Goal: Task Accomplishment & Management: Complete application form

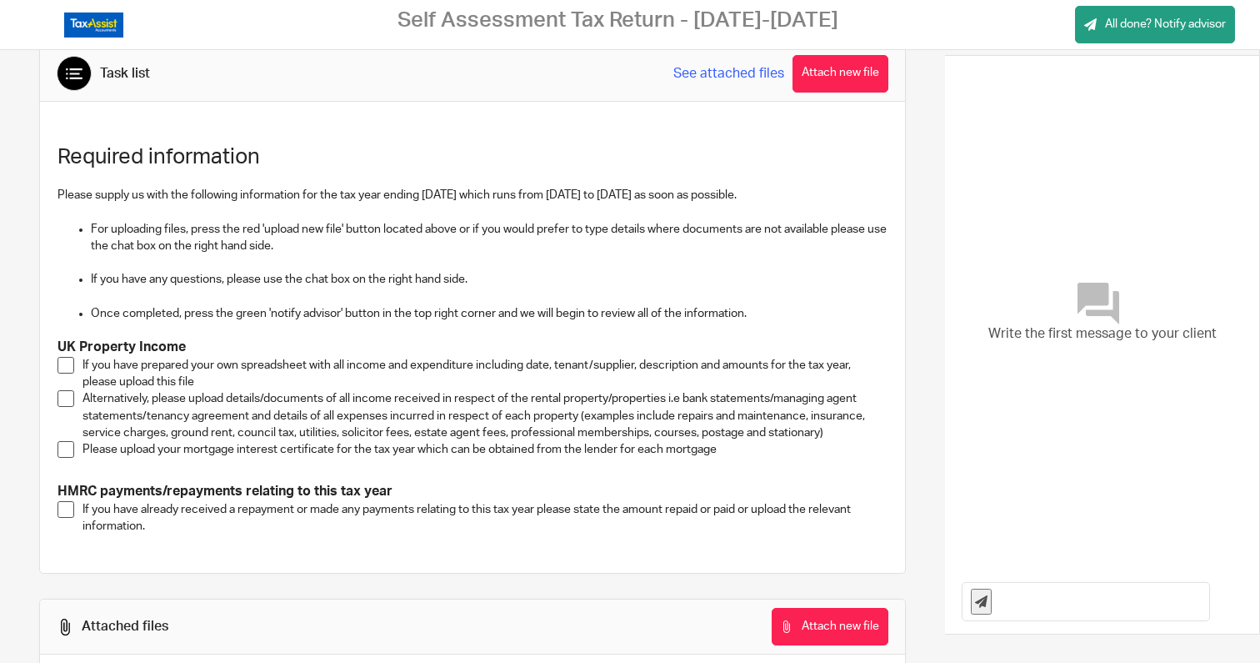
scroll to position [40, 0]
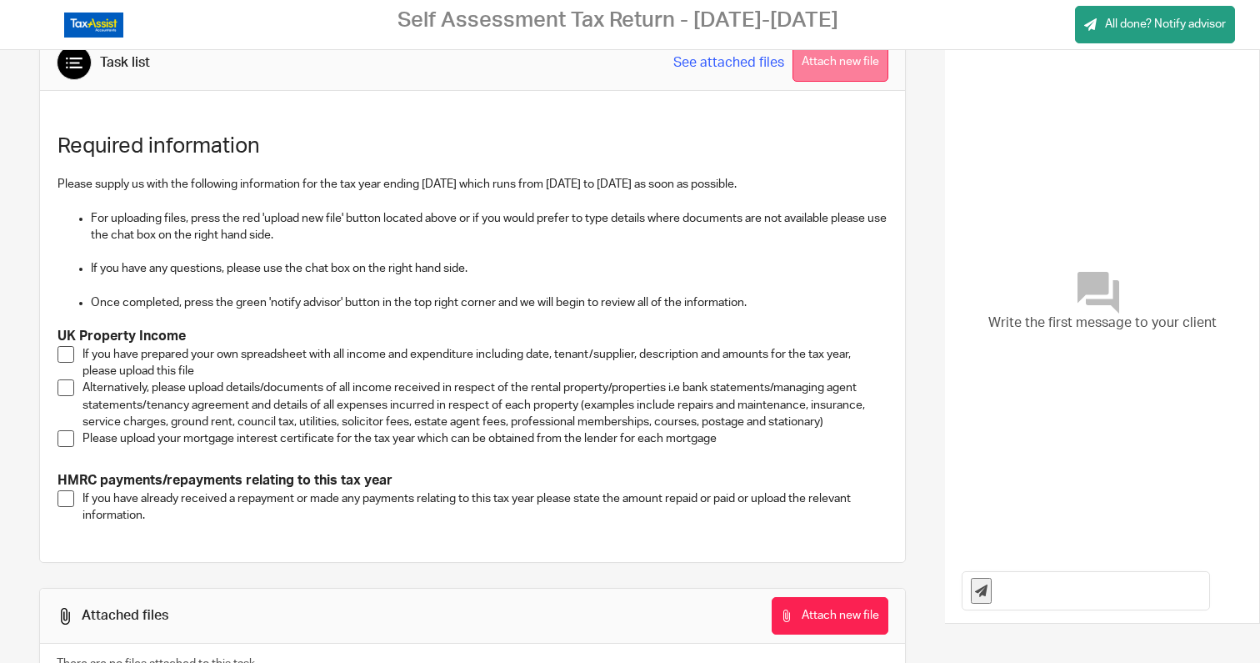
click at [847, 68] on button "Attach new file" at bounding box center [841, 63] width 96 height 38
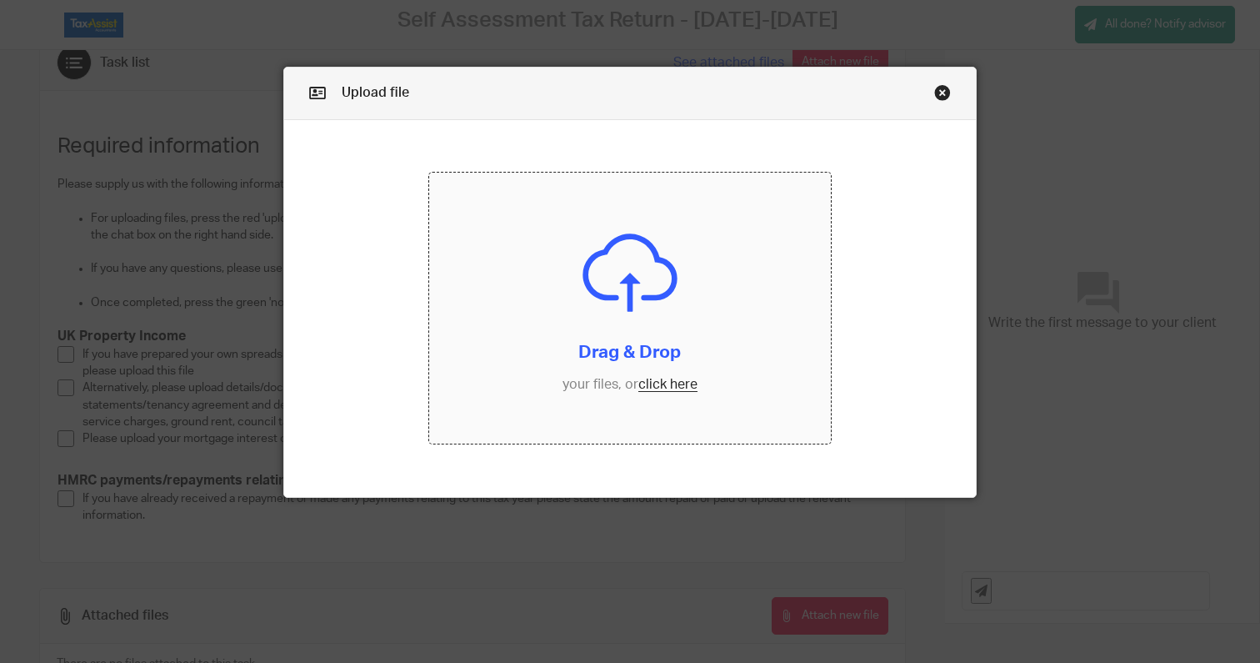
click at [670, 383] on input "file" at bounding box center [630, 308] width 402 height 271
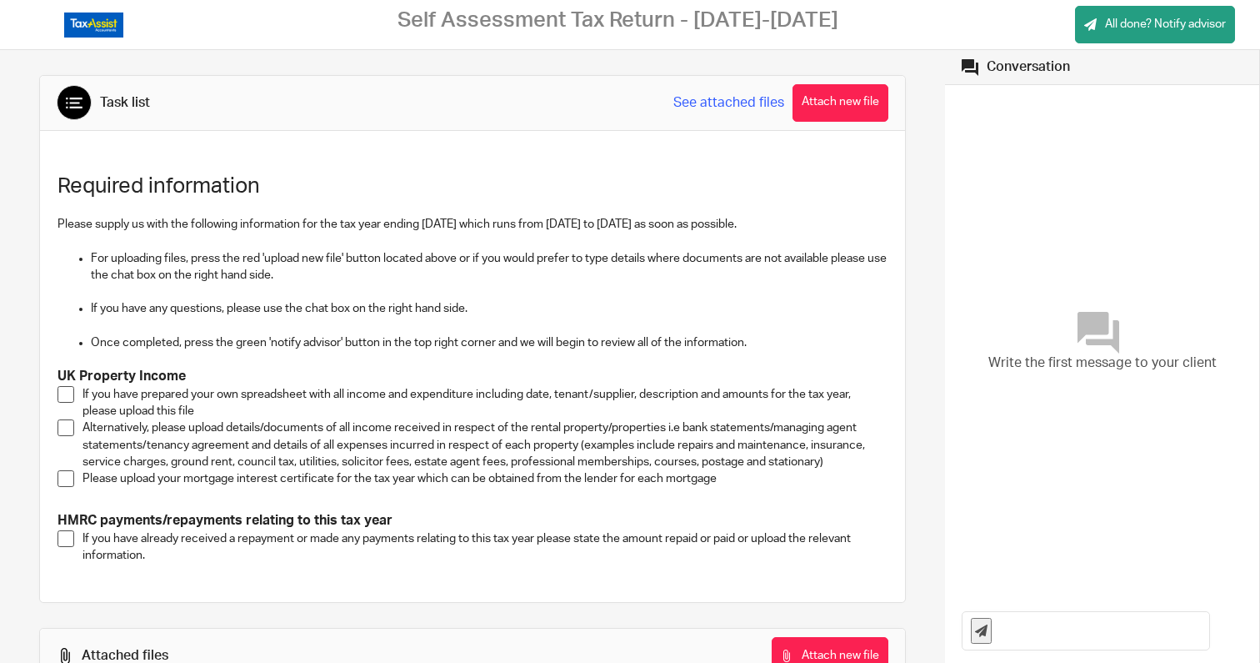
scroll to position [120, 0]
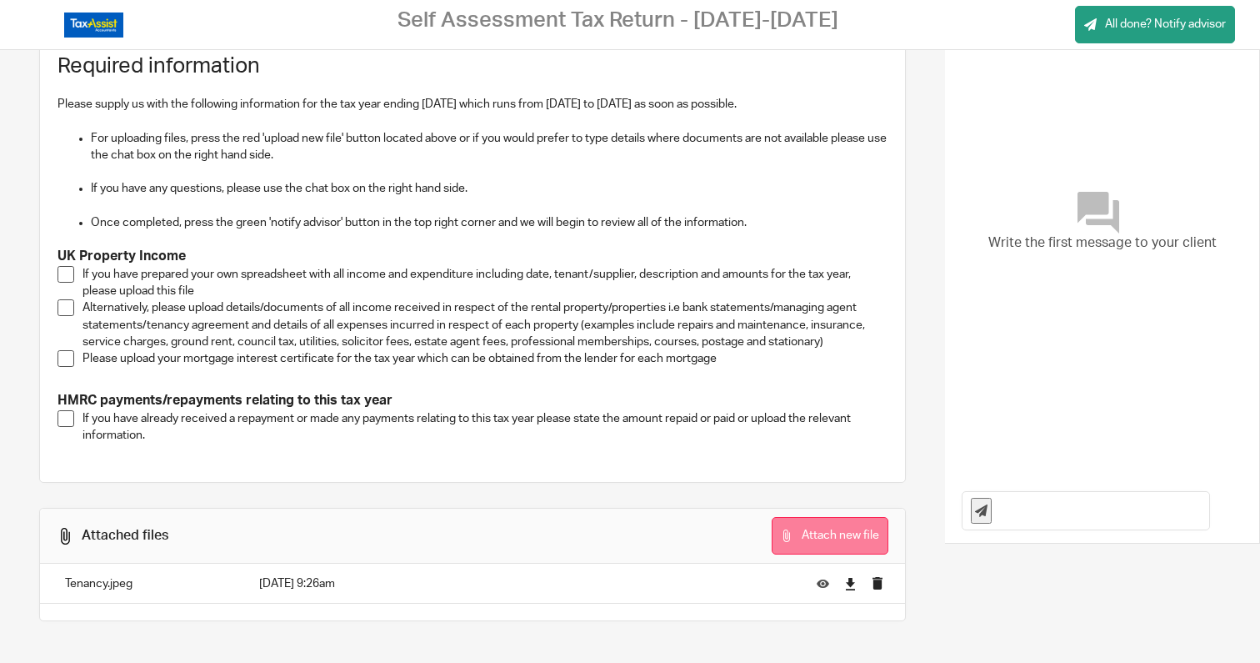
click at [853, 538] on button "Attach new file" at bounding box center [830, 536] width 117 height 38
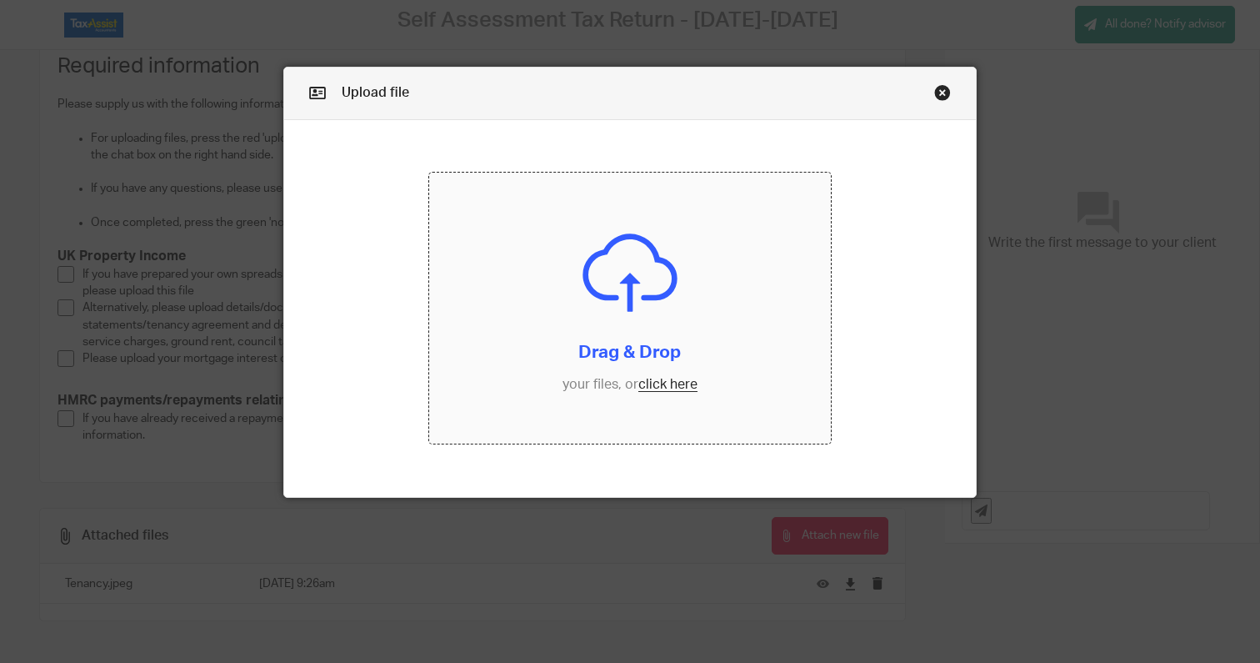
click at [692, 340] on input "file" at bounding box center [630, 308] width 402 height 271
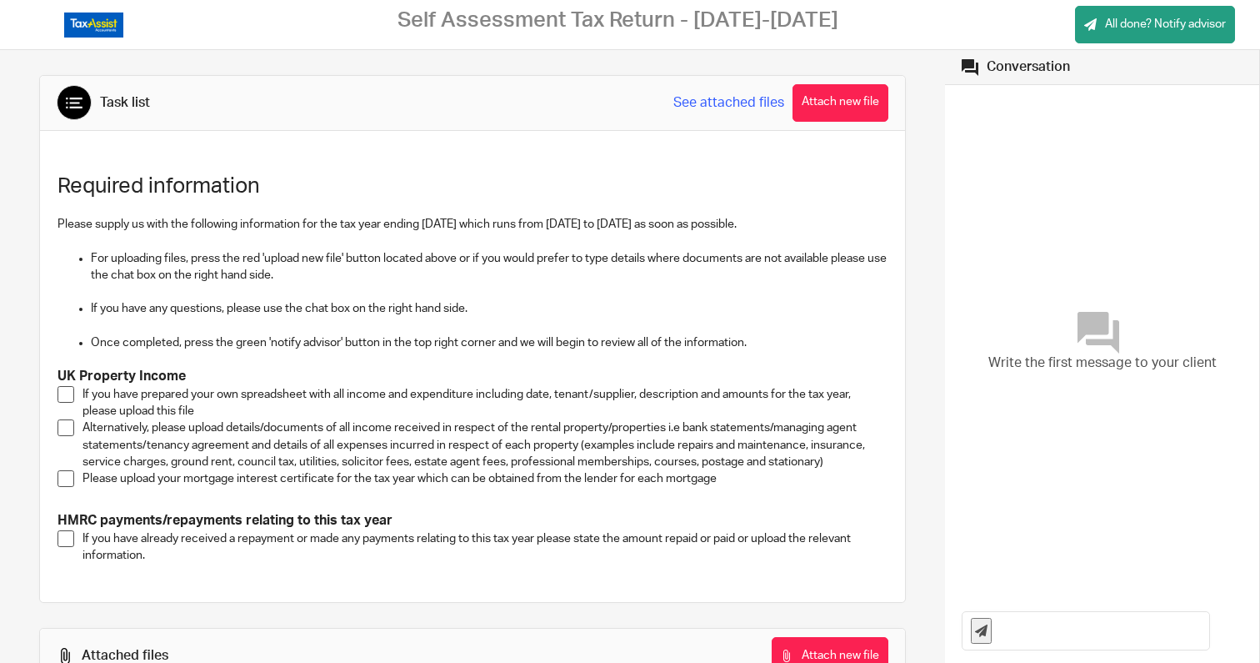
scroll to position [160, 0]
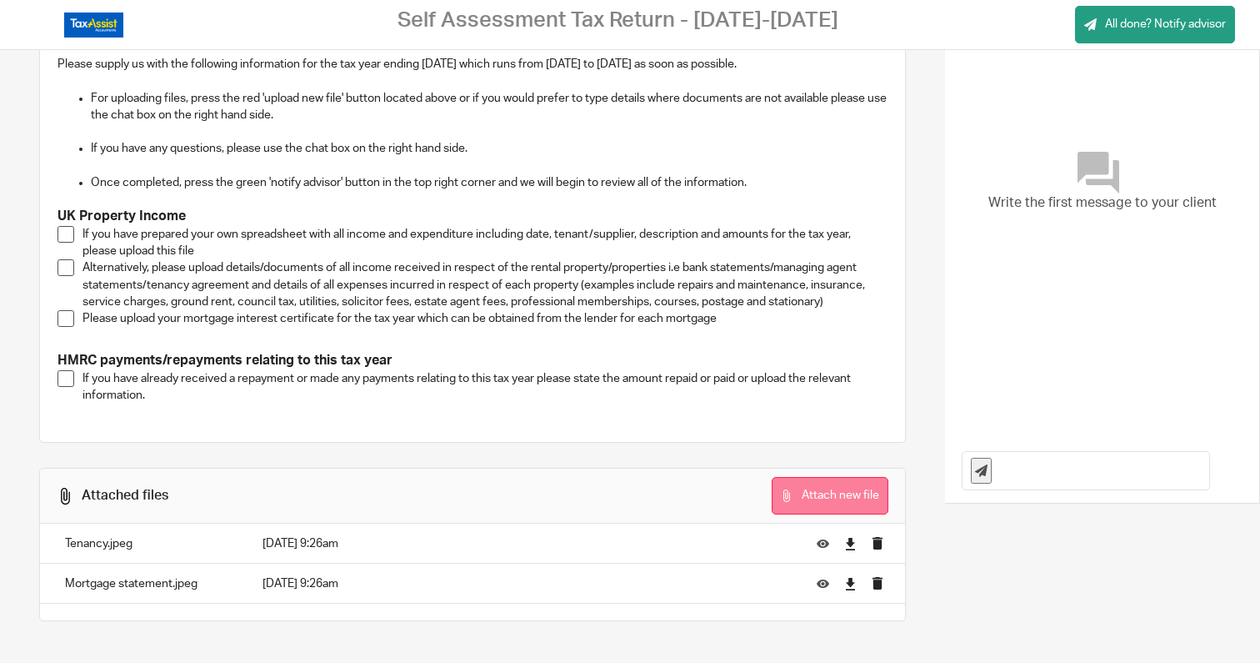
click at [796, 496] on button "Attach new file" at bounding box center [830, 496] width 117 height 38
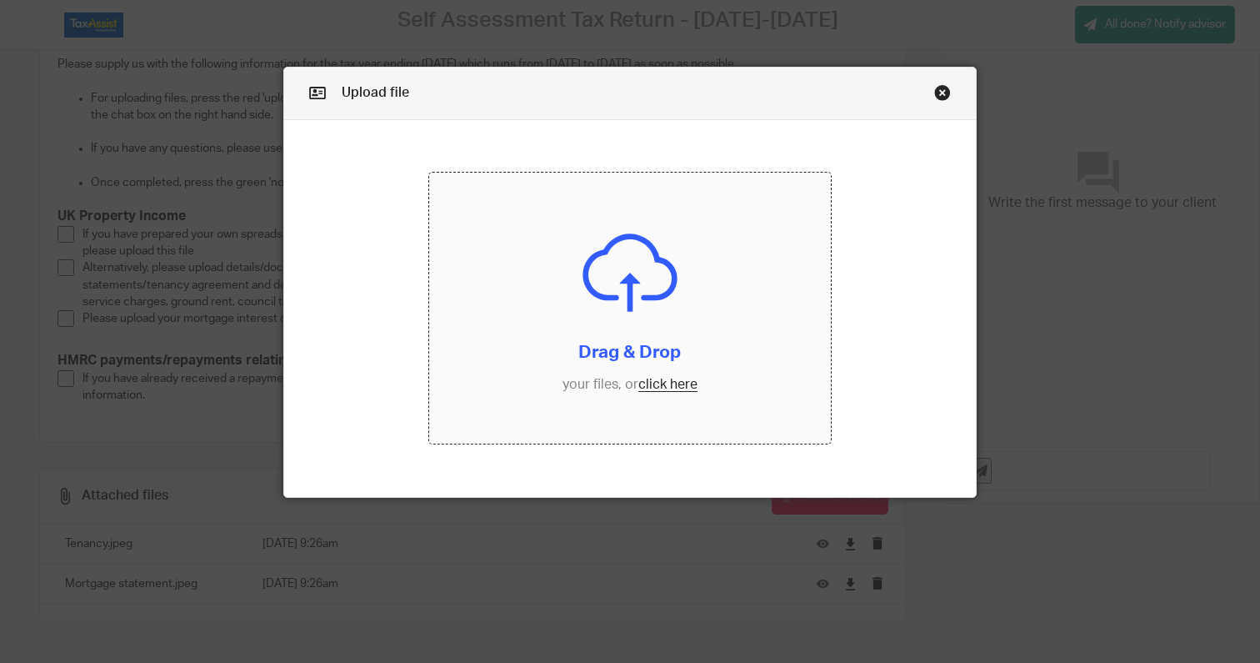
click at [659, 323] on input "file" at bounding box center [630, 308] width 402 height 271
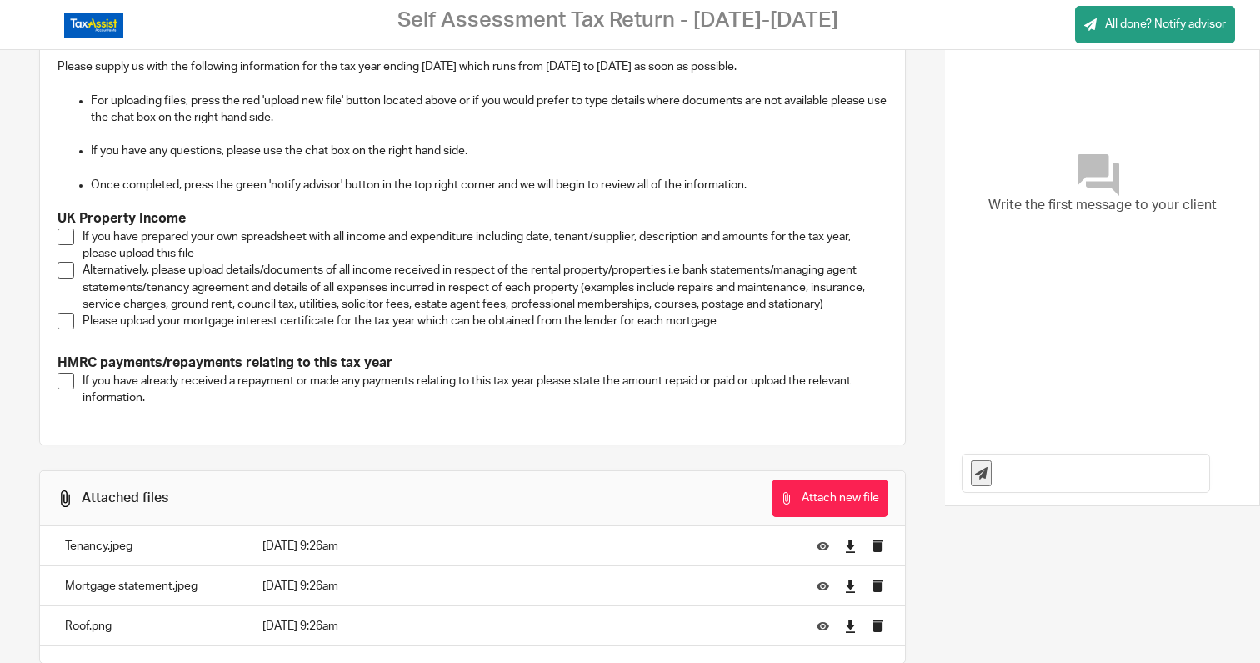
scroll to position [200, 0]
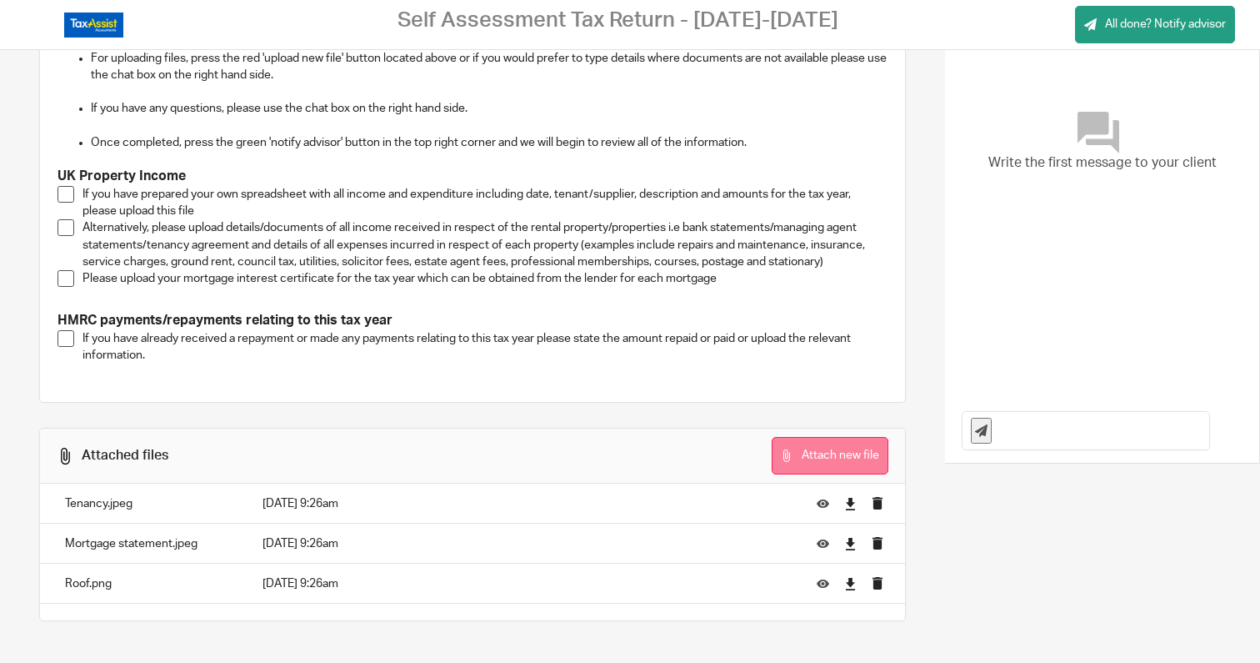
click at [807, 453] on button "Attach new file" at bounding box center [830, 456] width 117 height 38
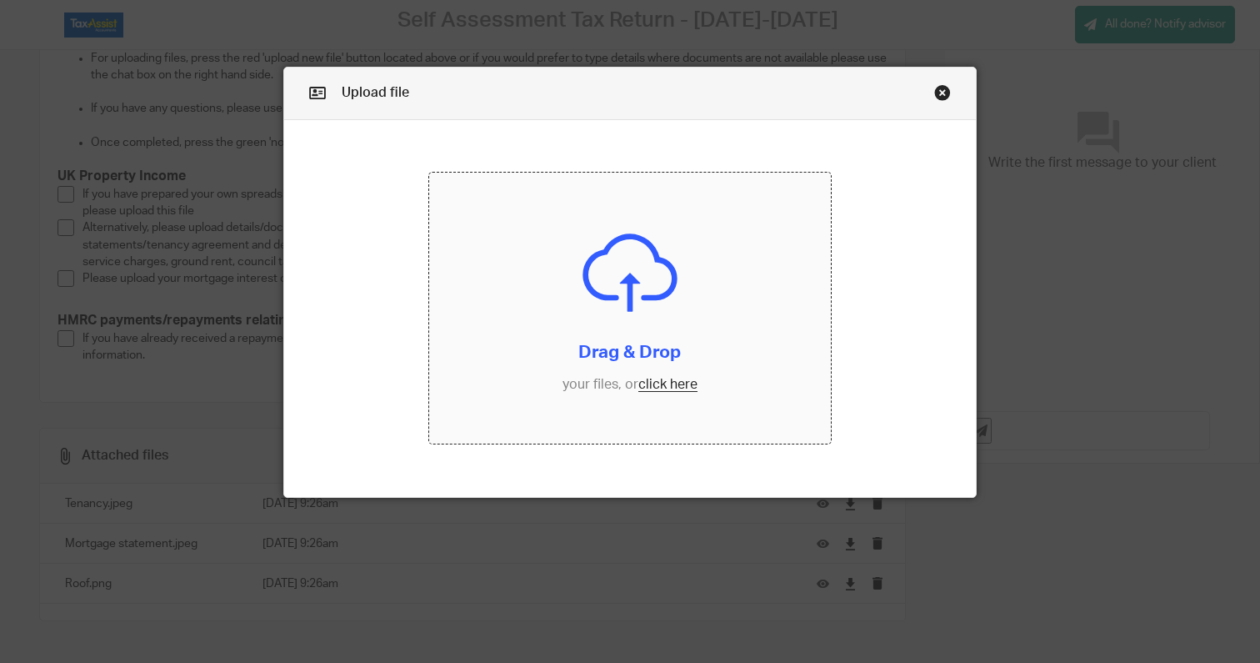
click at [686, 301] on input "file" at bounding box center [630, 308] width 402 height 271
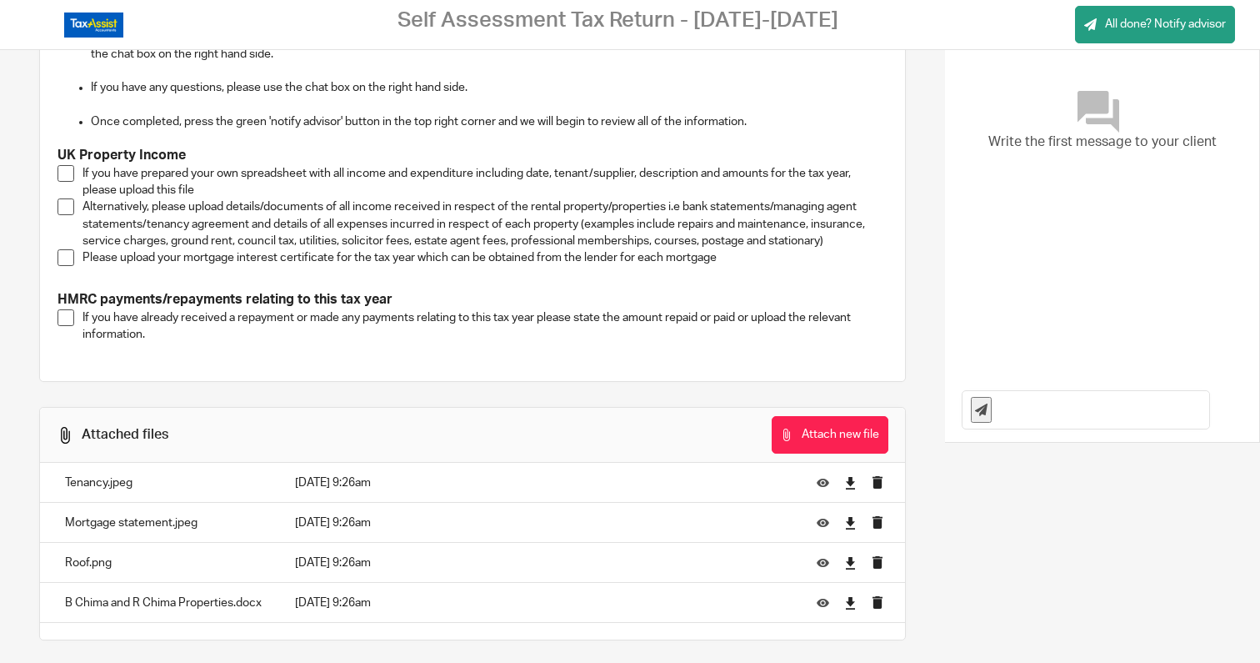
scroll to position [226, 0]
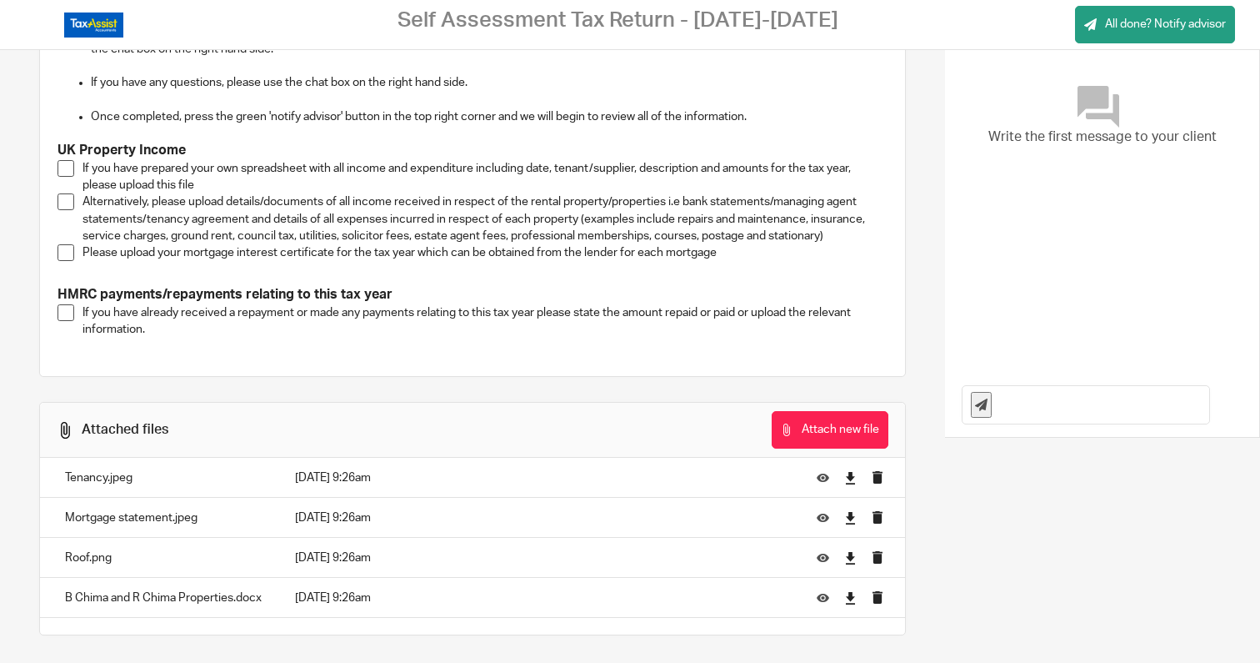
click at [64, 170] on span at bounding box center [66, 168] width 17 height 17
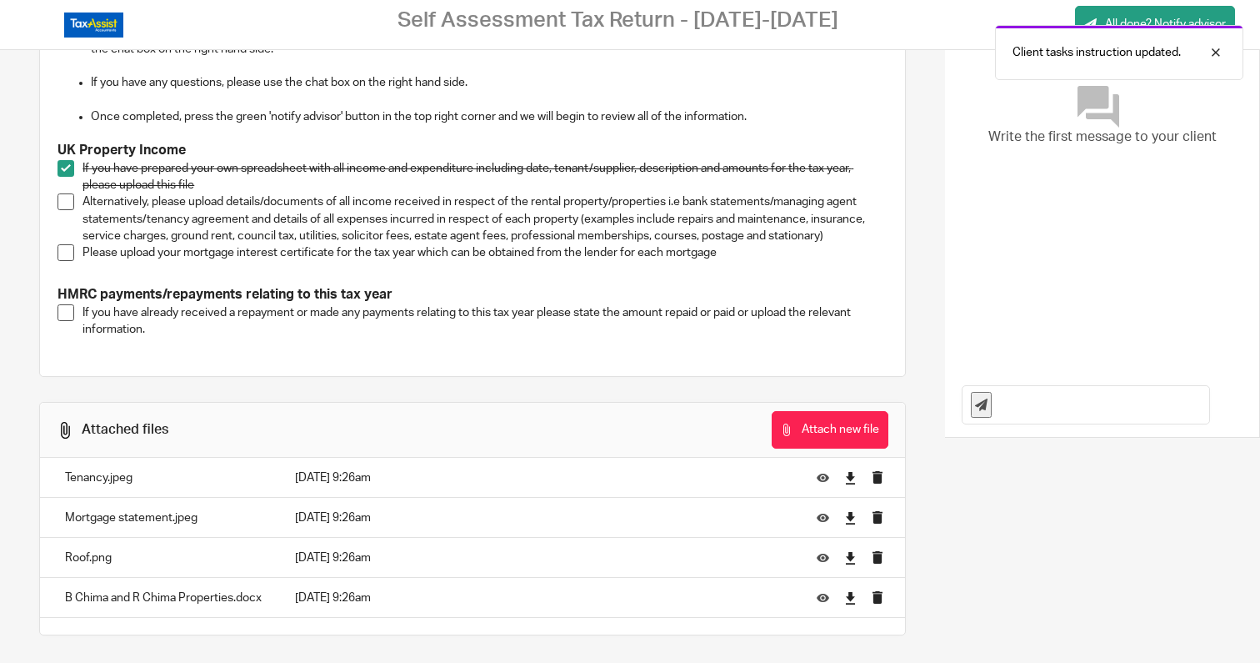
click at [65, 201] on span at bounding box center [66, 201] width 17 height 17
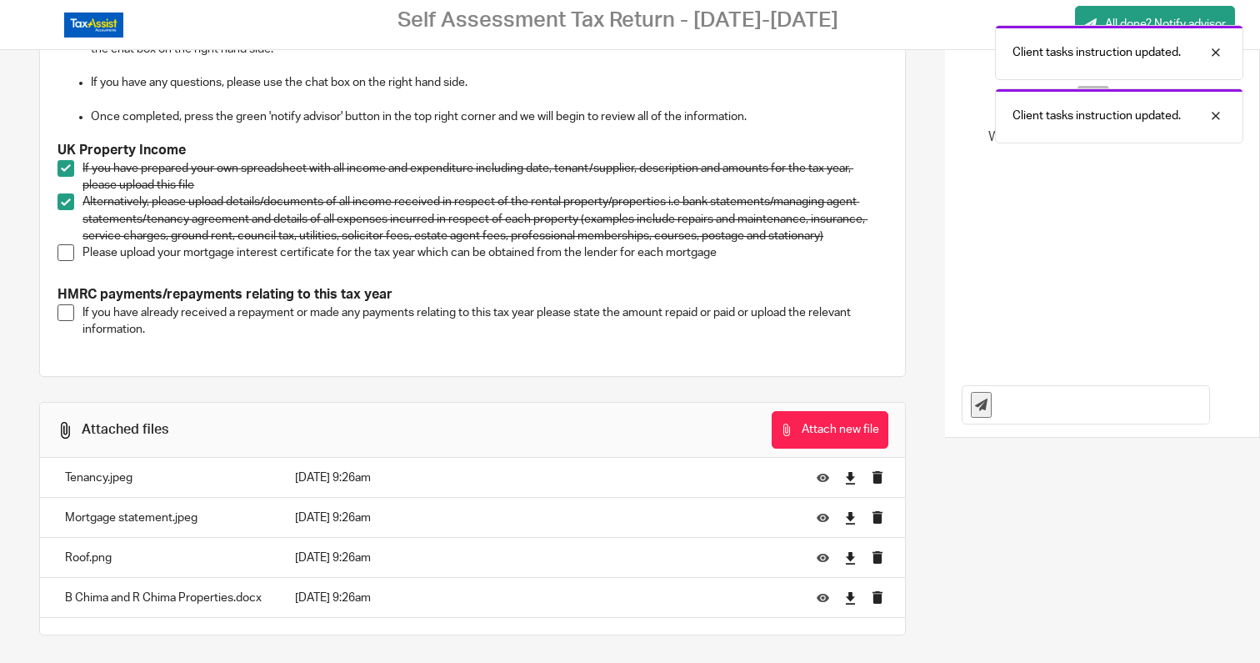
click at [68, 255] on span at bounding box center [66, 252] width 17 height 17
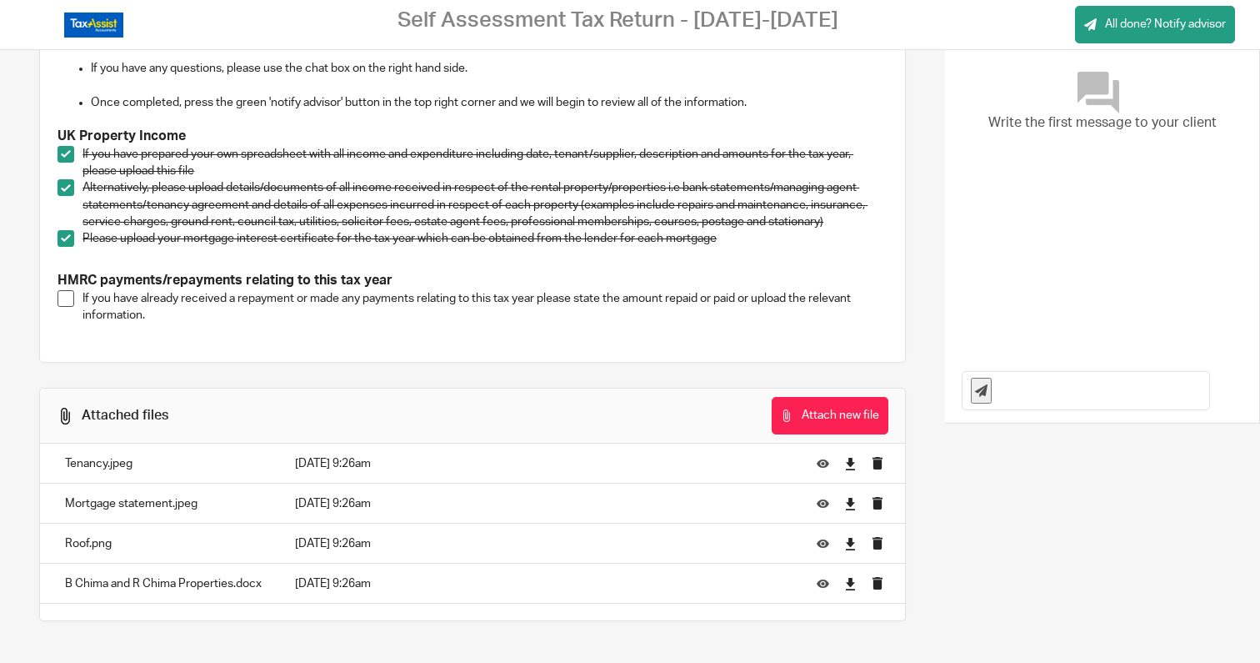
scroll to position [0, 0]
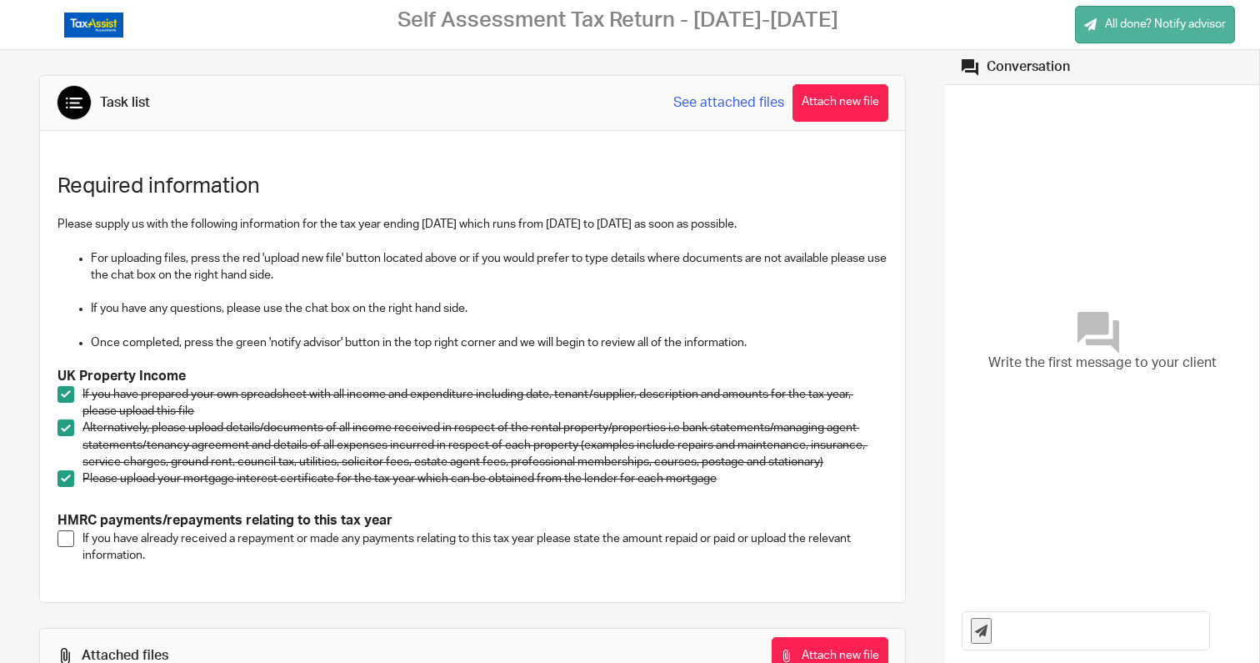
click at [1147, 38] on link "All done? Notify advisor" at bounding box center [1155, 25] width 160 height 38
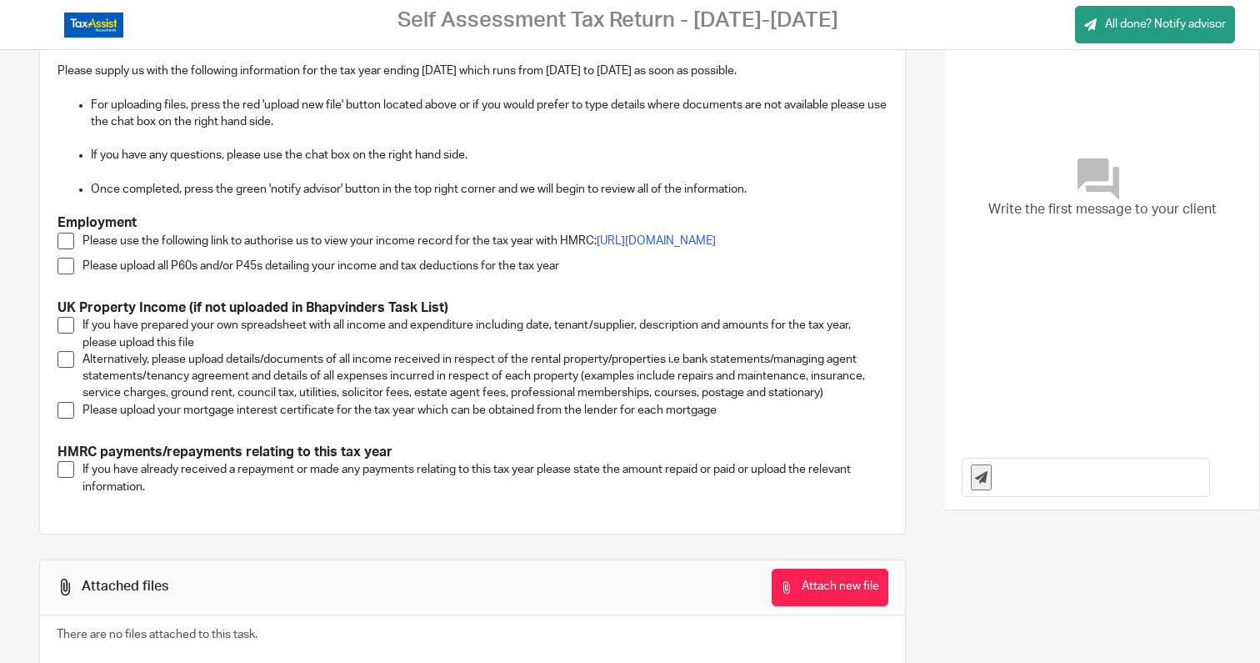
scroll to position [157, 0]
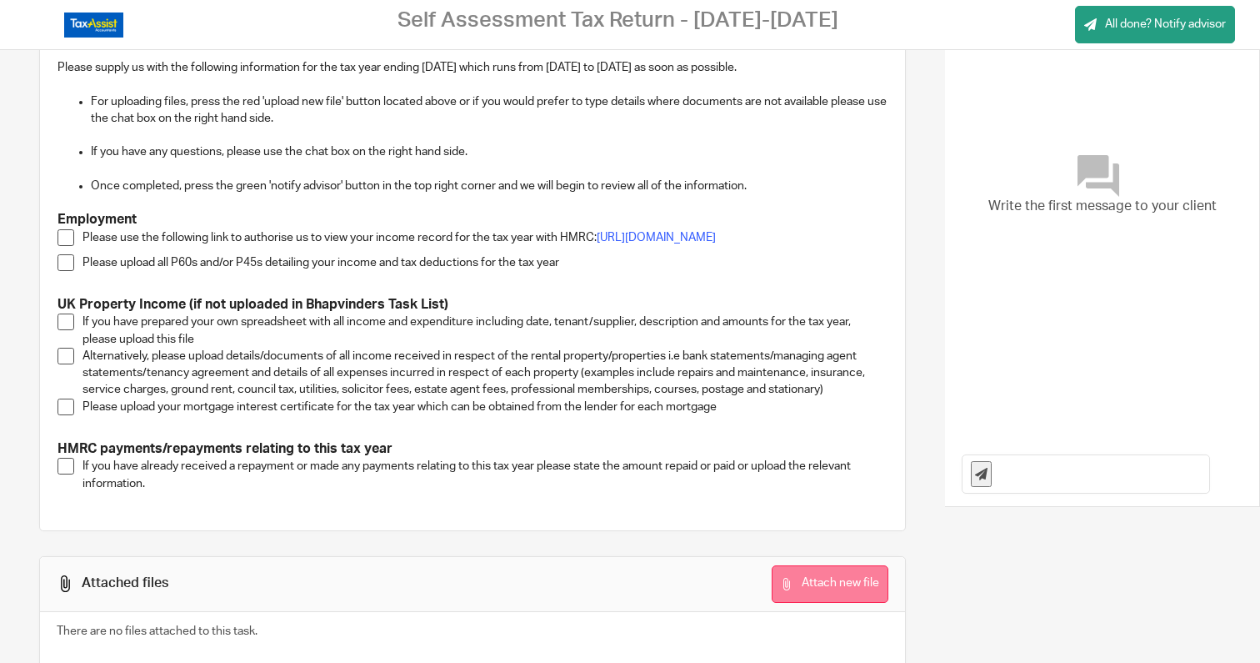
click at [835, 603] on button "Attach new file" at bounding box center [830, 584] width 117 height 38
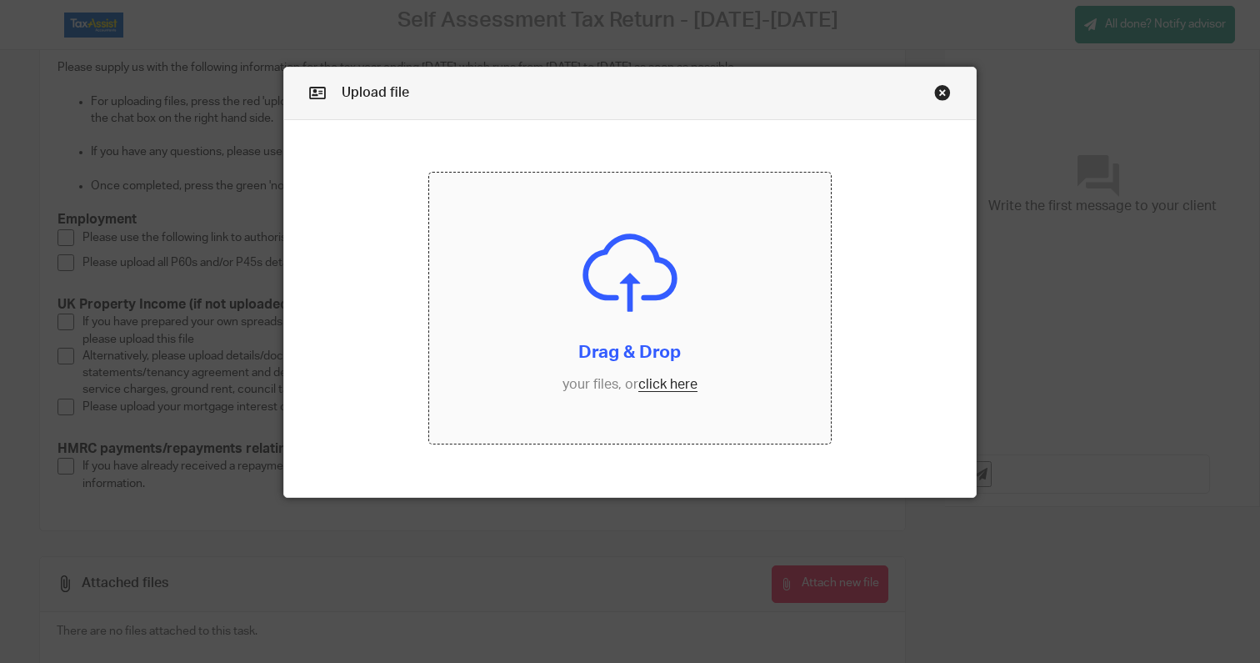
click at [666, 373] on input "file" at bounding box center [630, 308] width 402 height 271
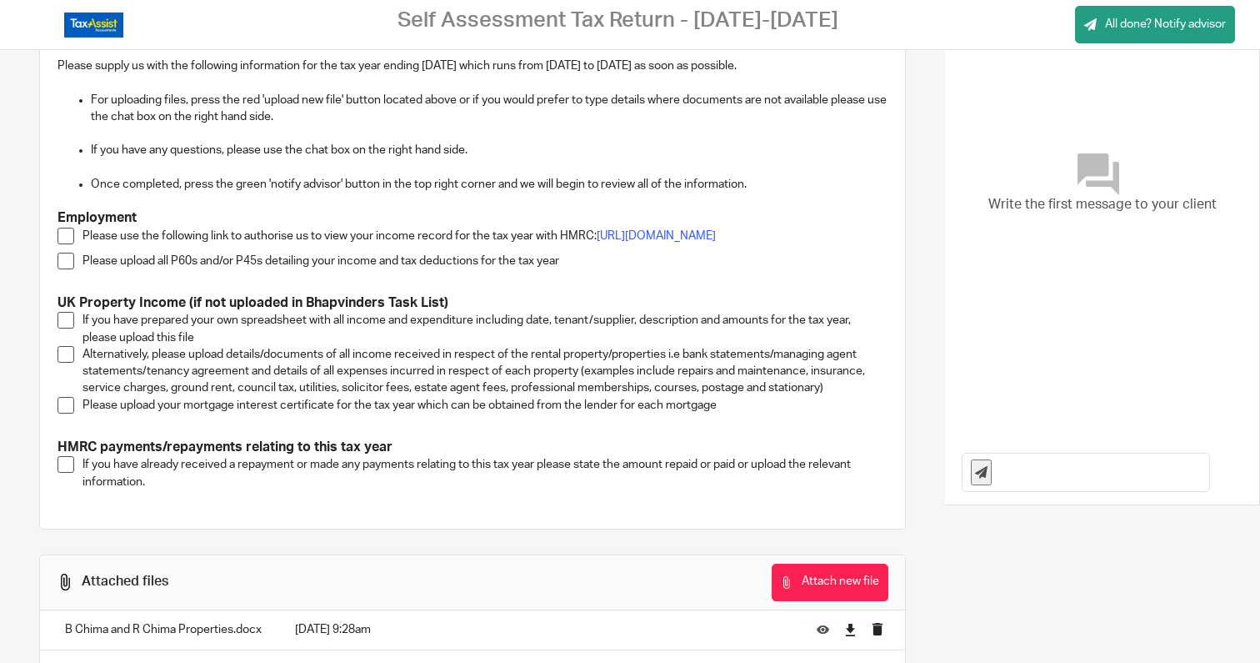
scroll to position [193, 0]
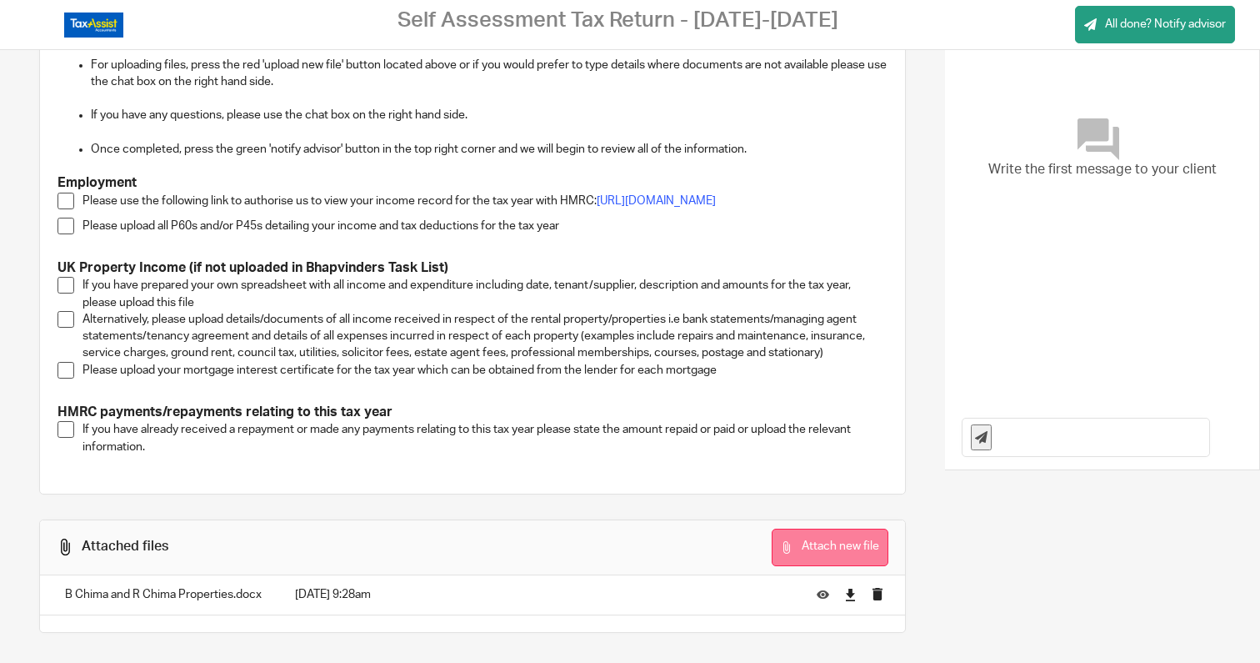
click at [842, 541] on button "Attach new file" at bounding box center [830, 547] width 117 height 38
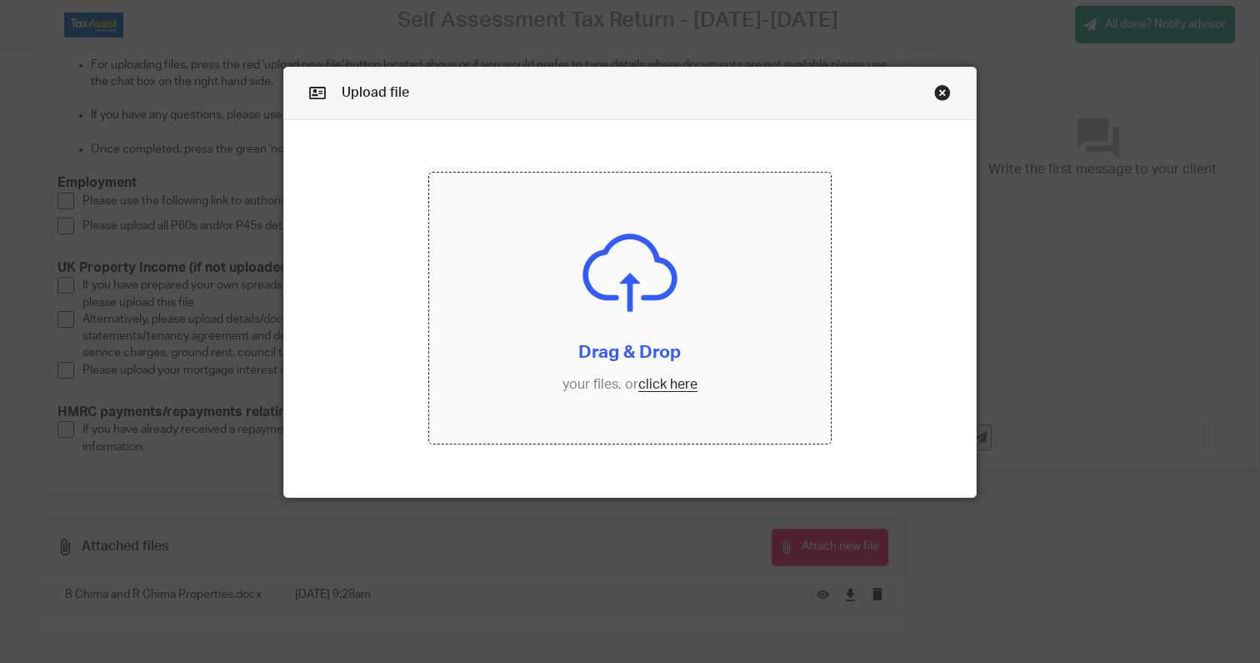
click at [637, 254] on input "file" at bounding box center [630, 308] width 402 height 271
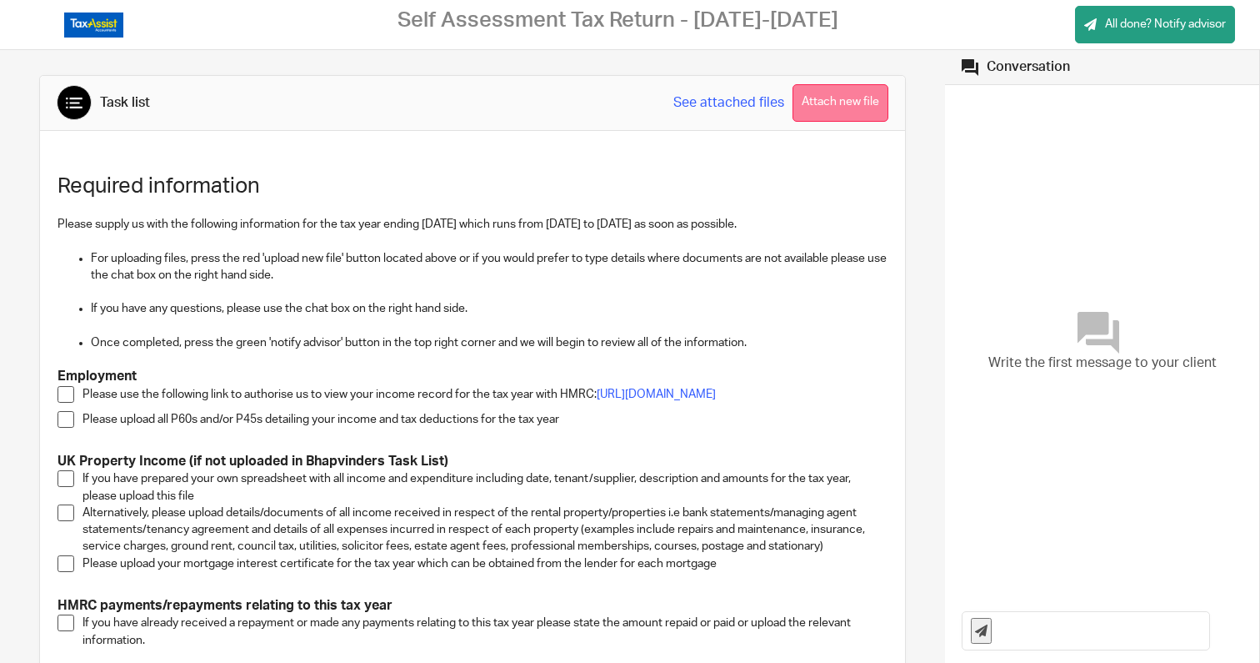
click at [858, 111] on button "Attach new file" at bounding box center [841, 103] width 96 height 38
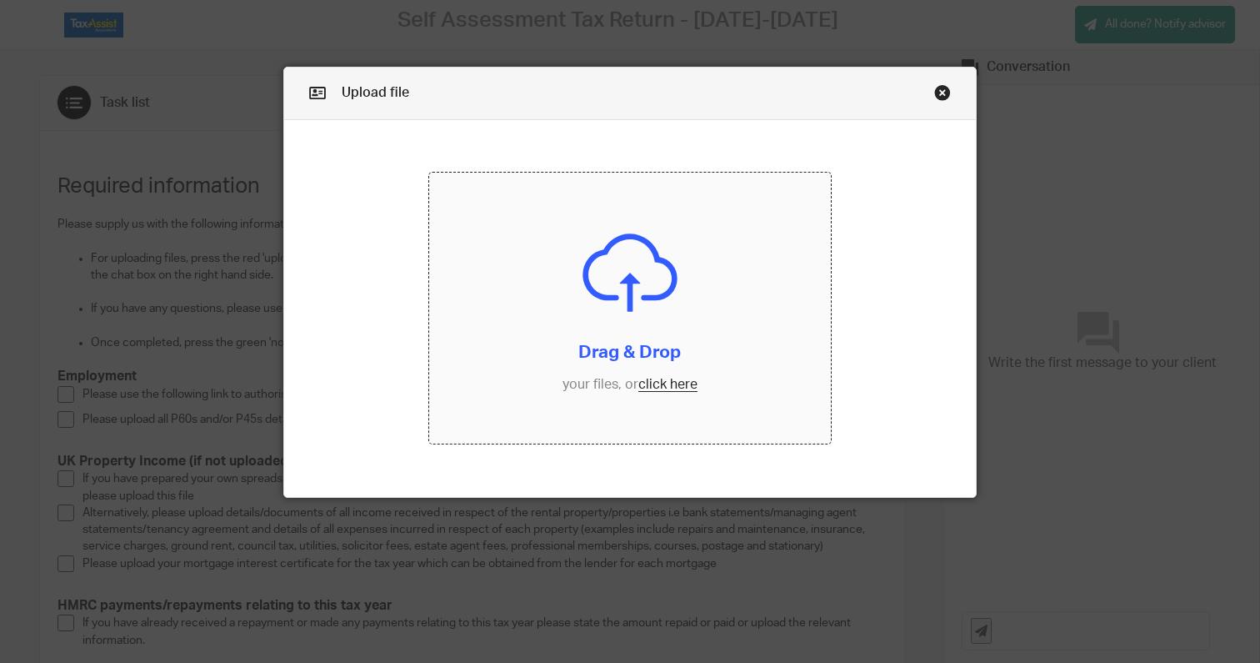
click at [631, 311] on input "file" at bounding box center [630, 308] width 402 height 271
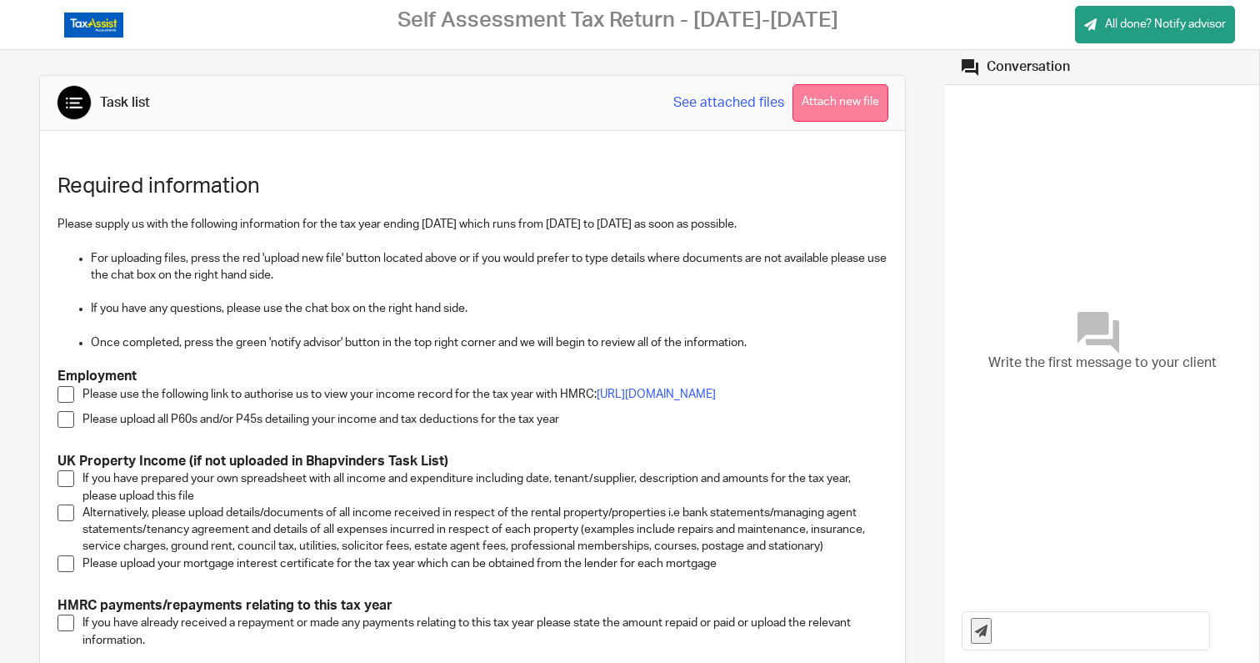
click at [820, 110] on button "Attach new file" at bounding box center [841, 103] width 96 height 38
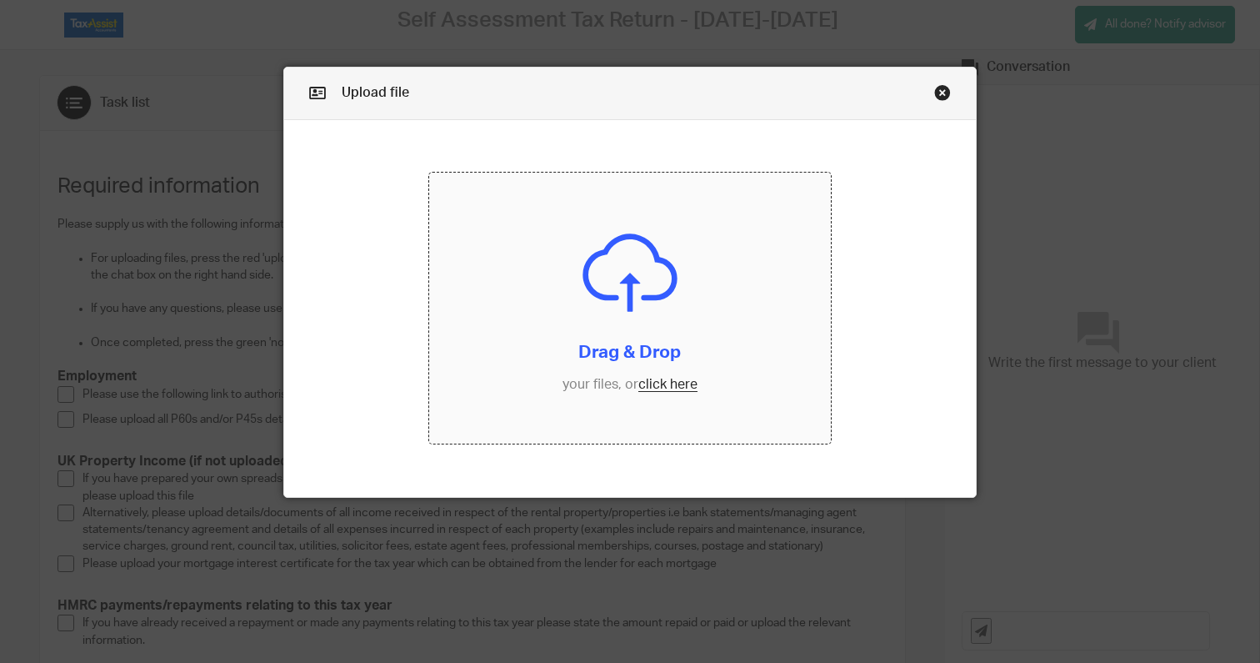
click at [670, 367] on input "file" at bounding box center [630, 308] width 402 height 271
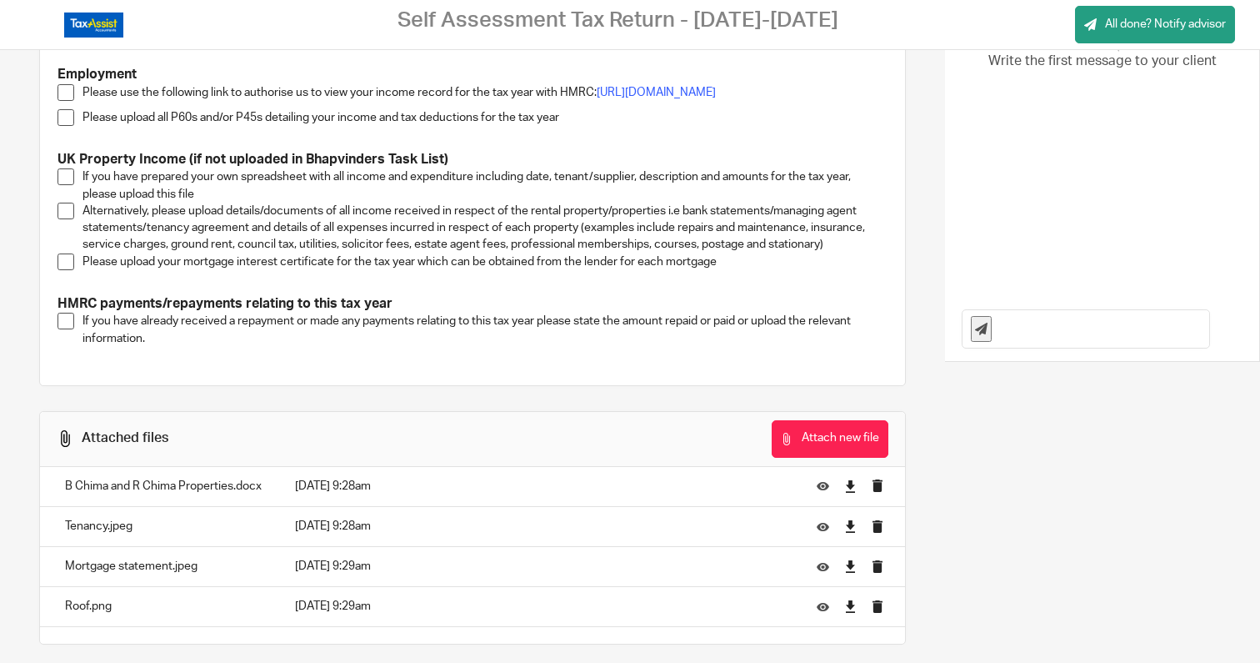
scroll to position [333, 0]
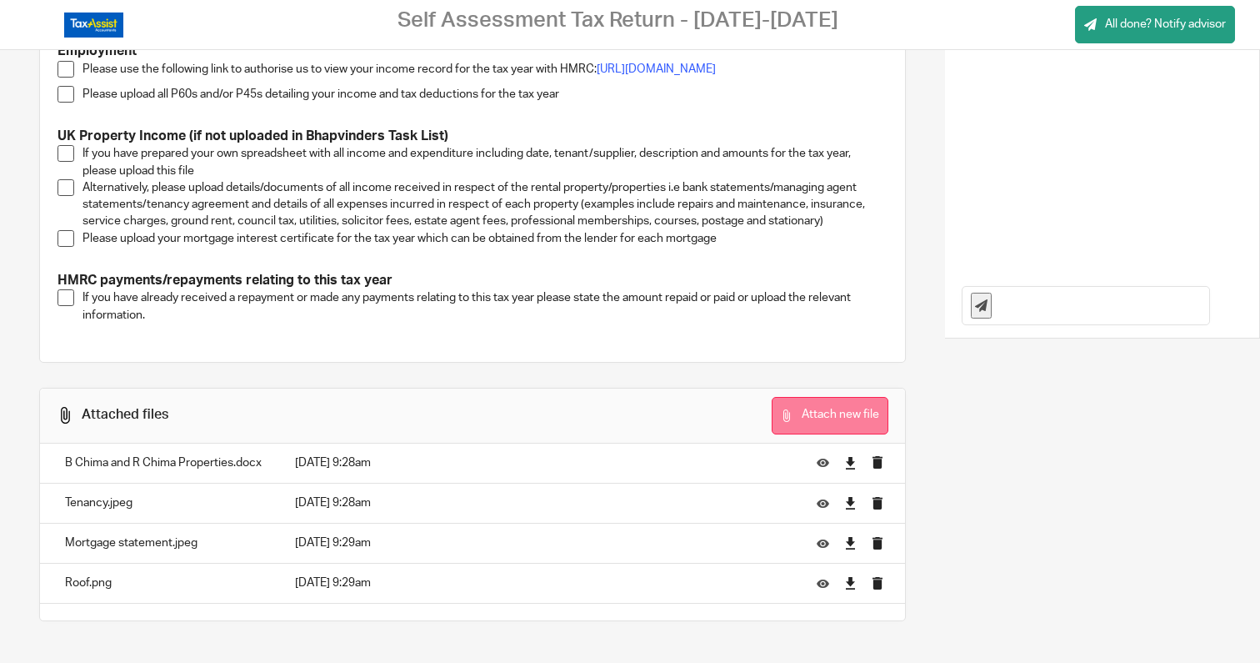
click at [813, 412] on button "Attach new file" at bounding box center [830, 416] width 117 height 38
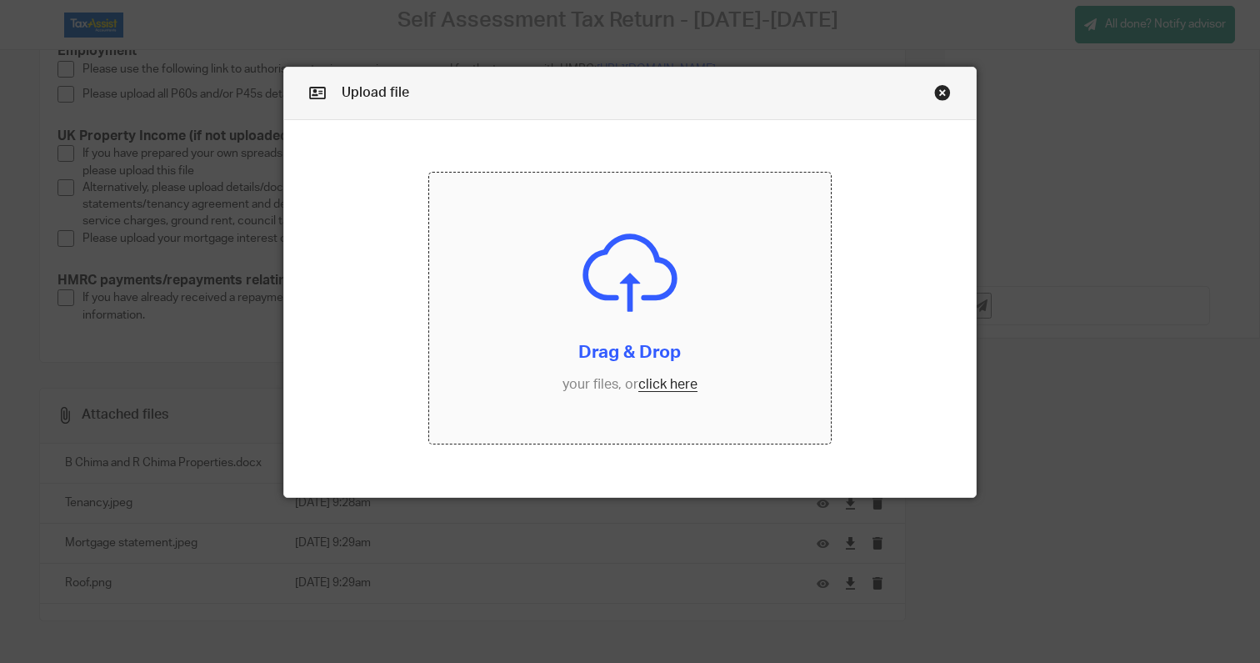
click at [675, 389] on input "file" at bounding box center [630, 308] width 402 height 271
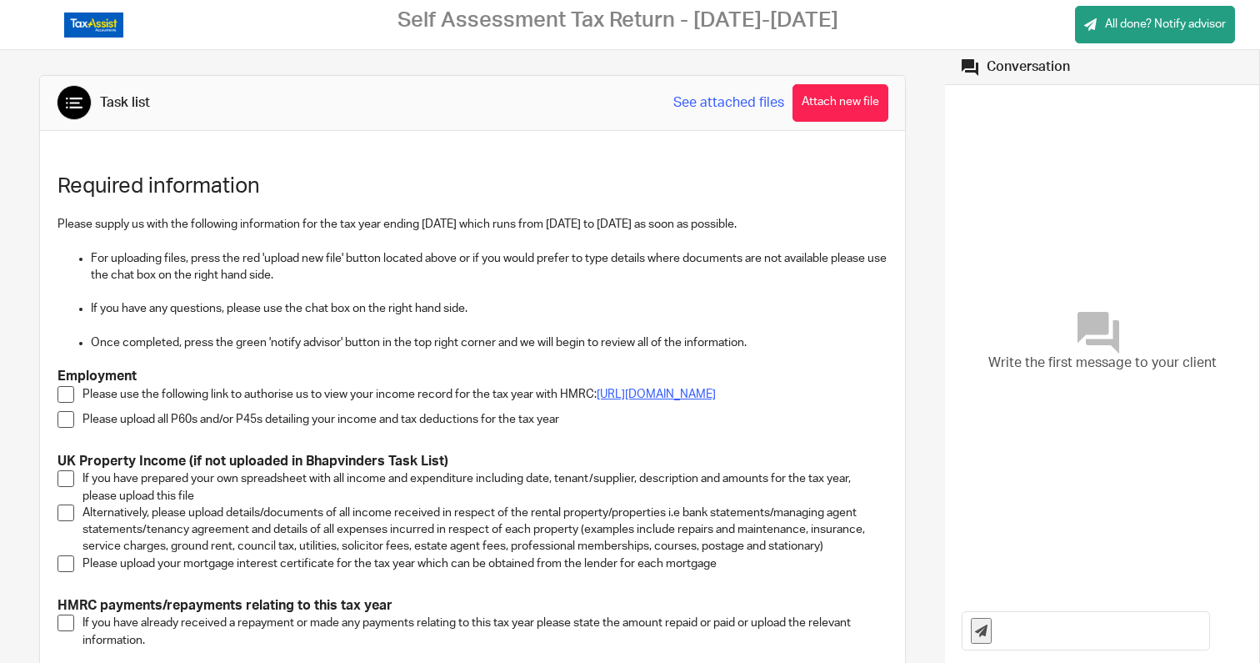
click at [597, 400] on link "[URL][DOMAIN_NAME]" at bounding box center [656, 394] width 119 height 12
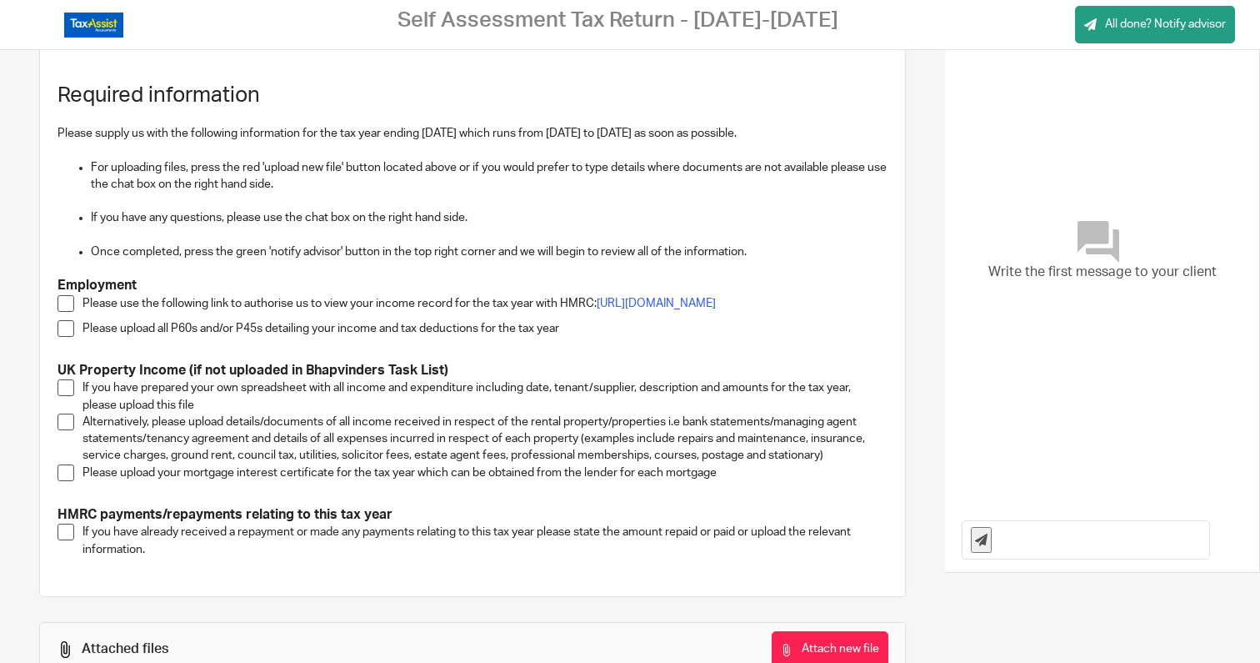
scroll to position [95, 0]
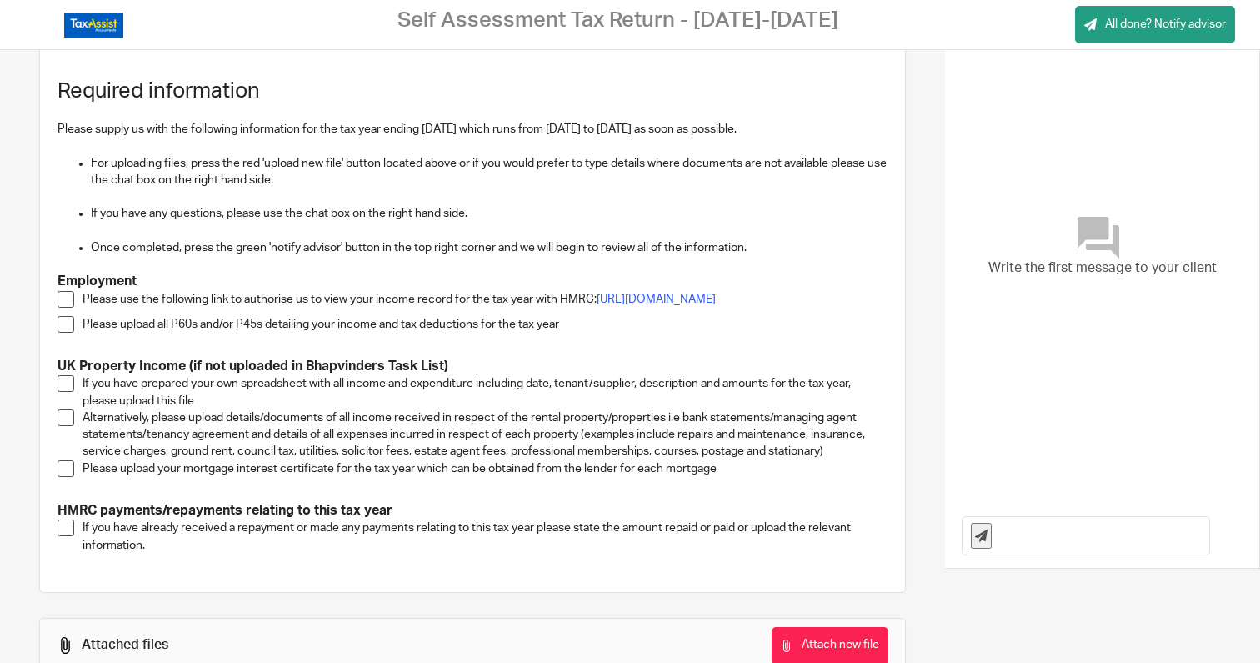
click at [167, 333] on p "Please upload all P60s and/or P45s detailing your income and tax deductions for…" at bounding box center [485, 324] width 805 height 17
click at [72, 333] on span at bounding box center [66, 324] width 17 height 17
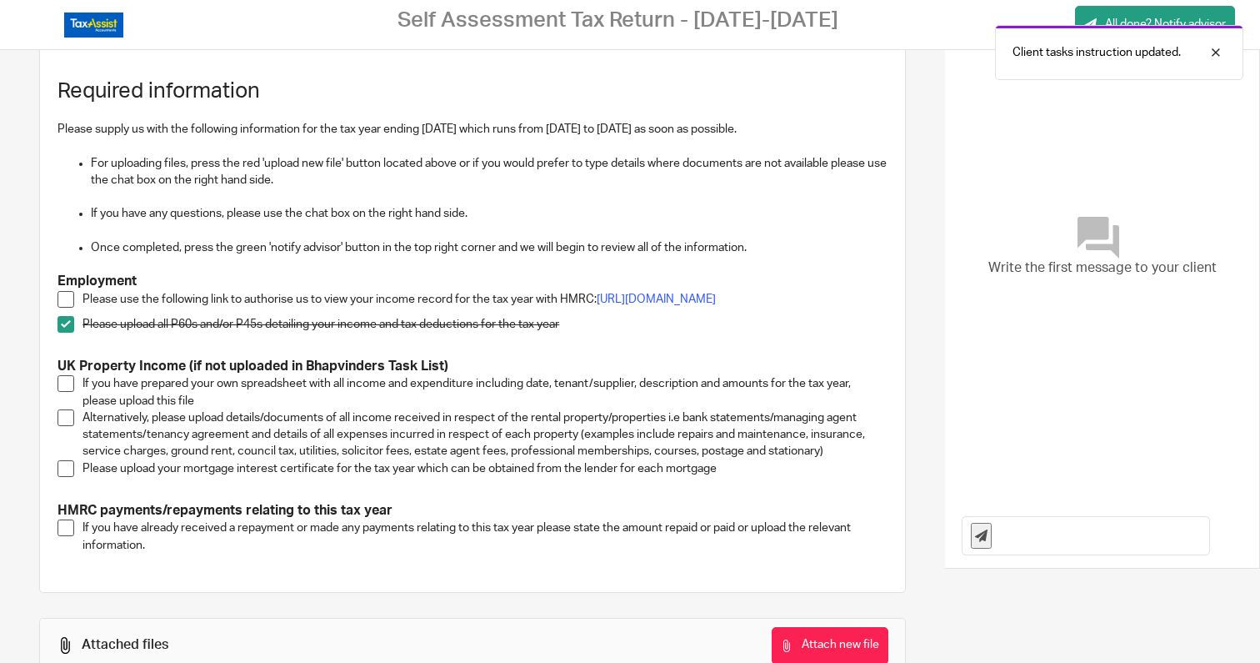
click at [69, 392] on span at bounding box center [66, 383] width 17 height 17
click at [68, 424] on span at bounding box center [66, 417] width 17 height 17
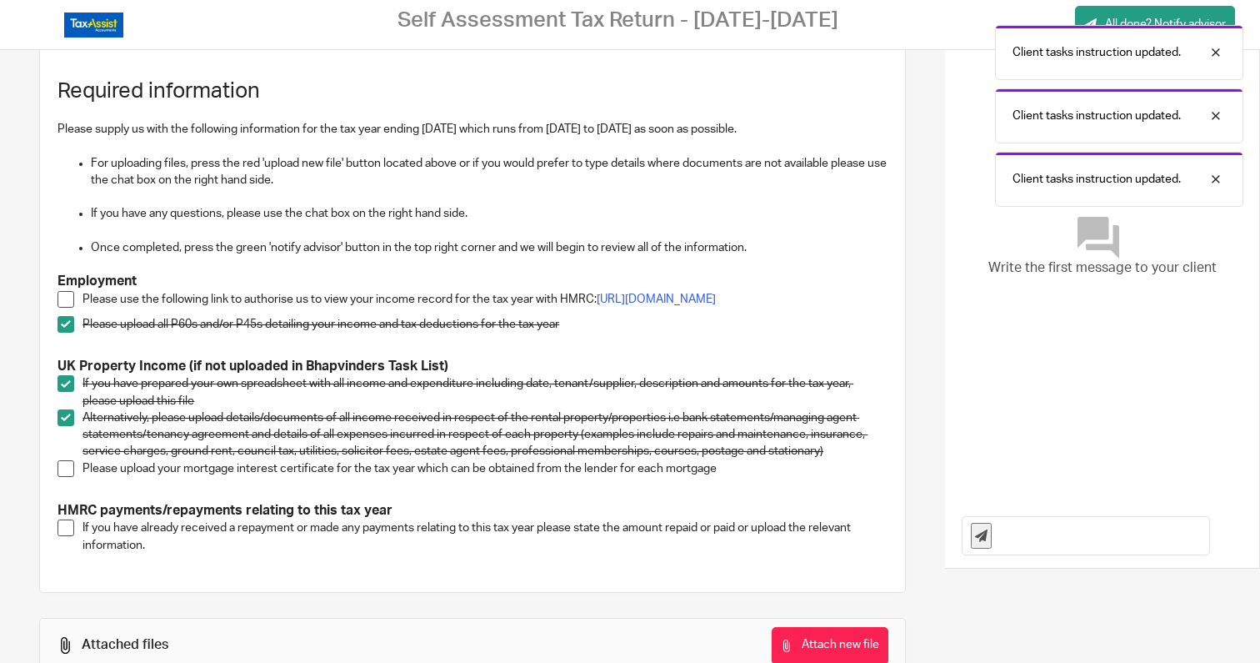
click at [63, 469] on span at bounding box center [66, 468] width 17 height 17
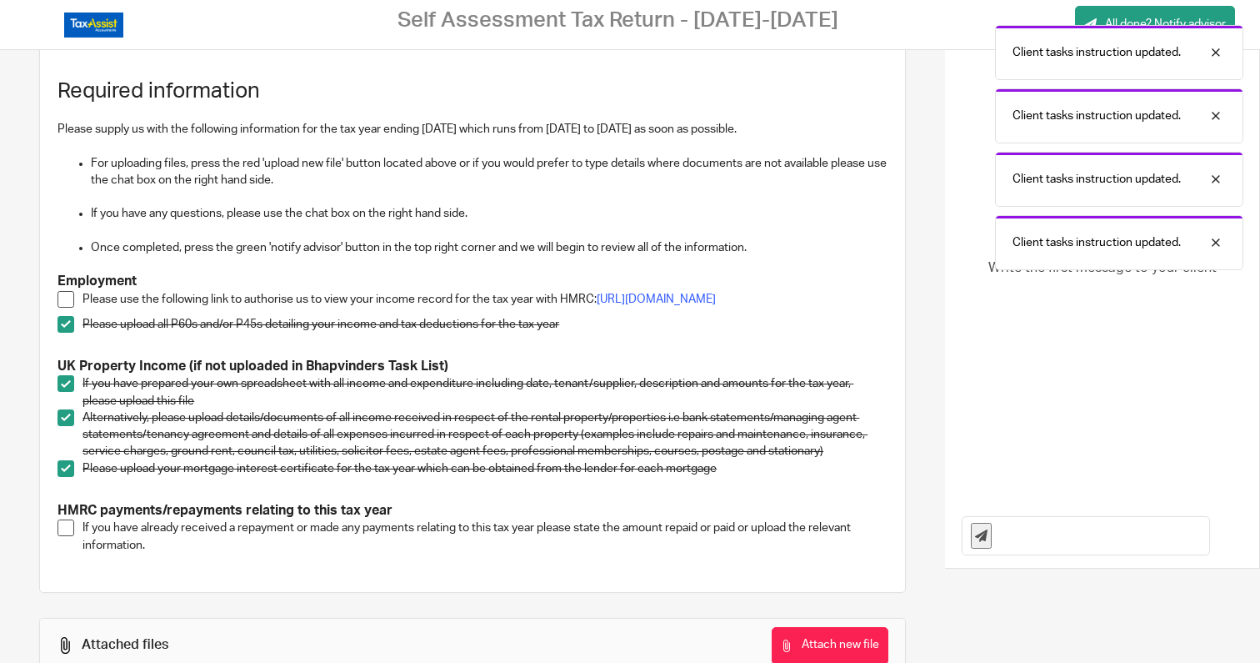
click at [69, 303] on span at bounding box center [66, 299] width 17 height 17
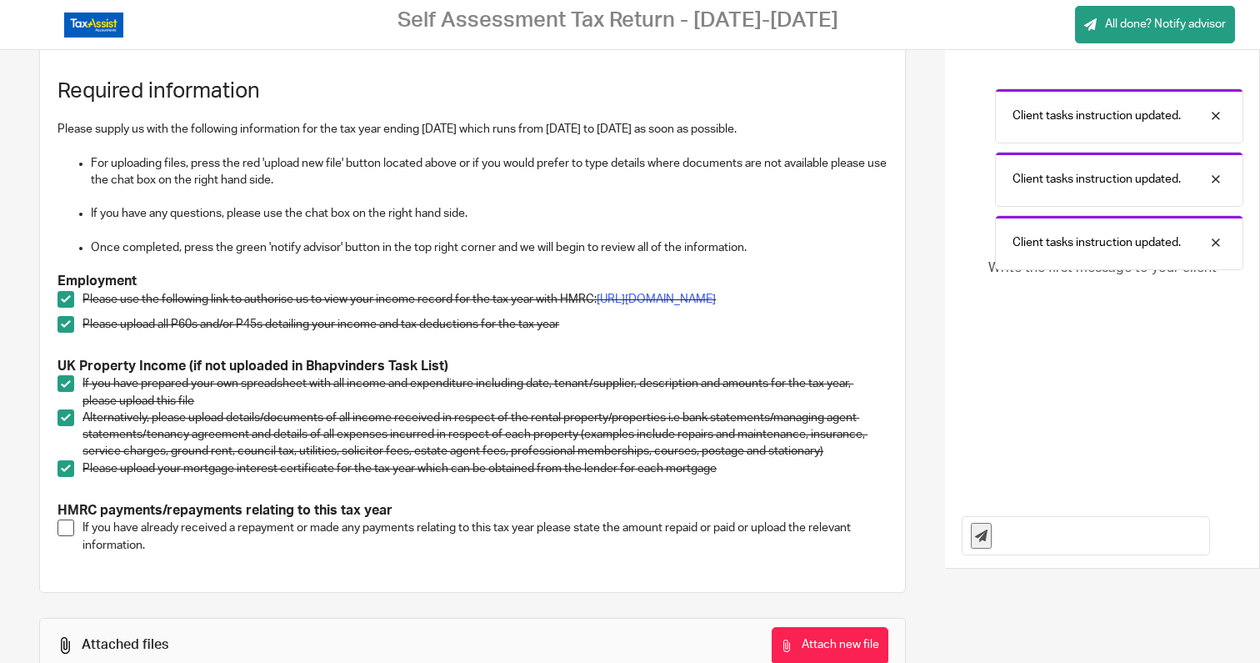
click at [1146, 23] on div "Client tasks instruction updated. Client tasks instruction updated. Client task…" at bounding box center [936, 143] width 613 height 253
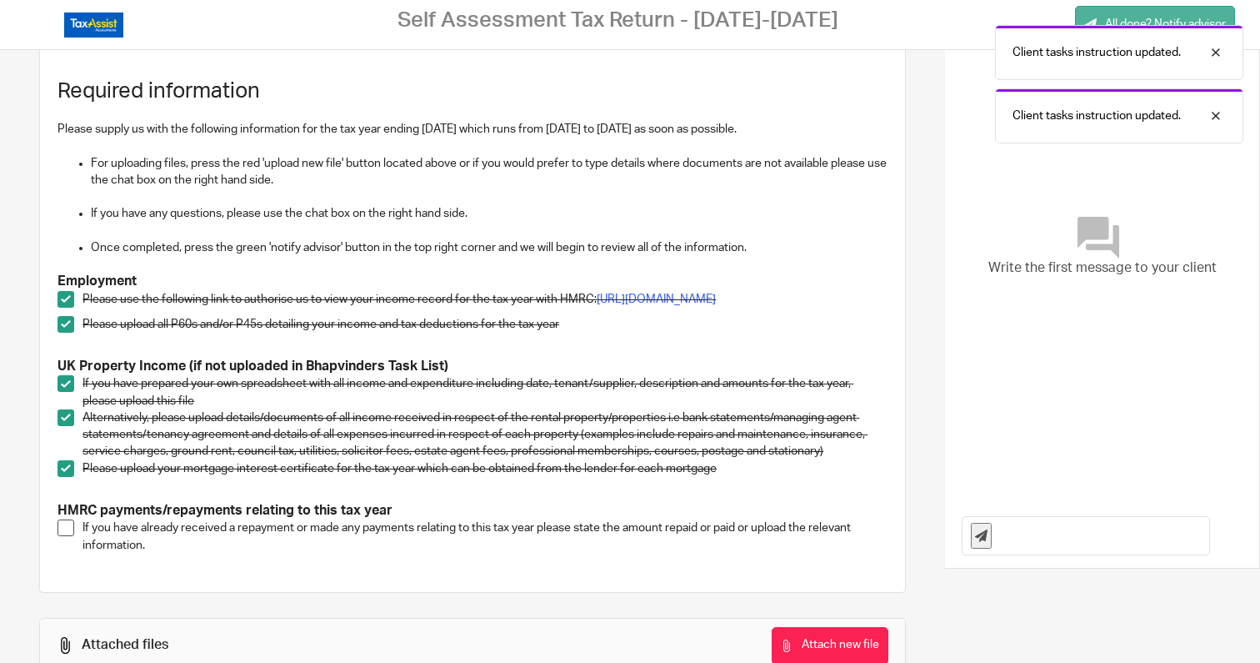
click at [1140, 11] on link "All done? Notify advisor" at bounding box center [1155, 25] width 160 height 38
